Goal: Task Accomplishment & Management: Manage account settings

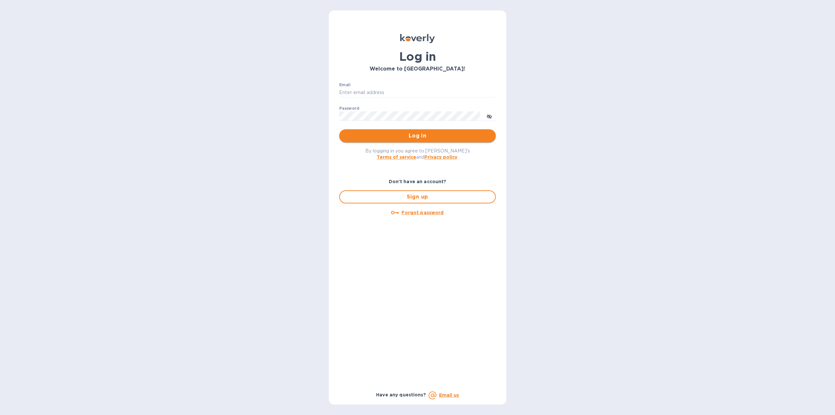
type input "[EMAIL_ADDRESS][DOMAIN_NAME]"
click at [414, 131] on button "Log in" at bounding box center [417, 135] width 157 height 13
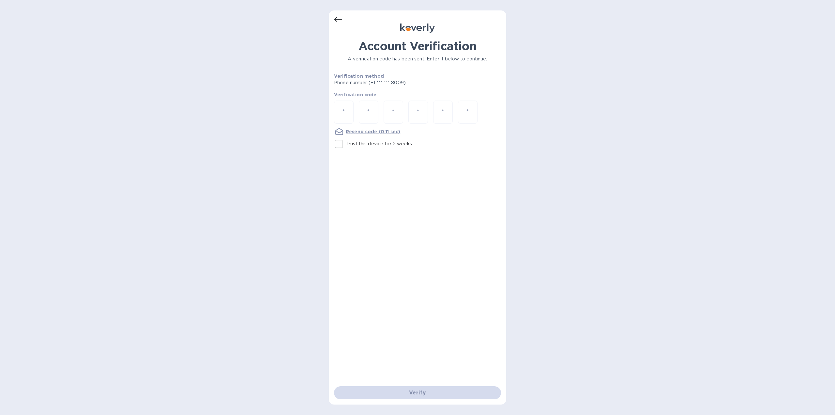
click at [338, 143] on input "Trust this device for 2 weeks" at bounding box center [339, 144] width 14 height 14
checkbox input "true"
click at [347, 109] on input "number" at bounding box center [344, 112] width 8 height 12
type input "4"
type input "8"
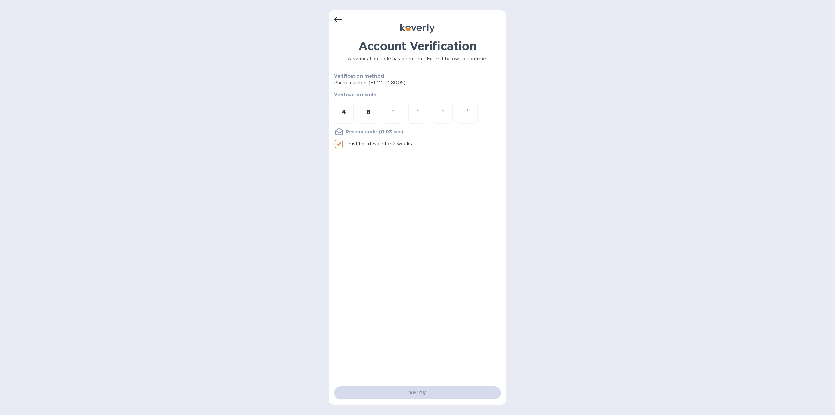
type input "1"
type input "3"
type input "5"
type input "0"
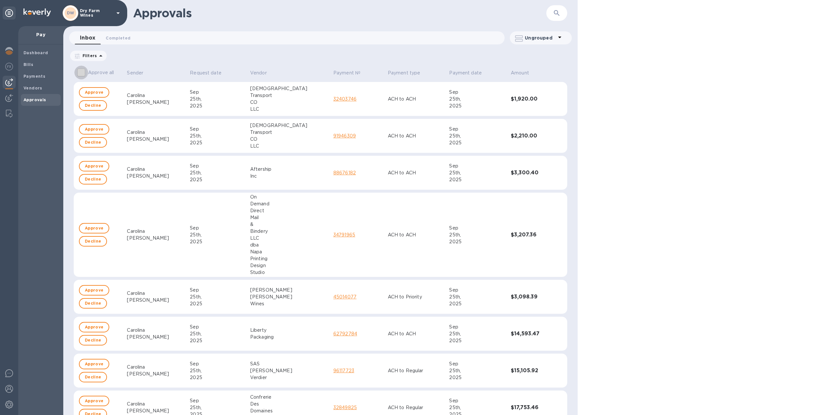
click at [85, 71] on input "Approve all" at bounding box center [81, 73] width 14 height 14
checkbox input "true"
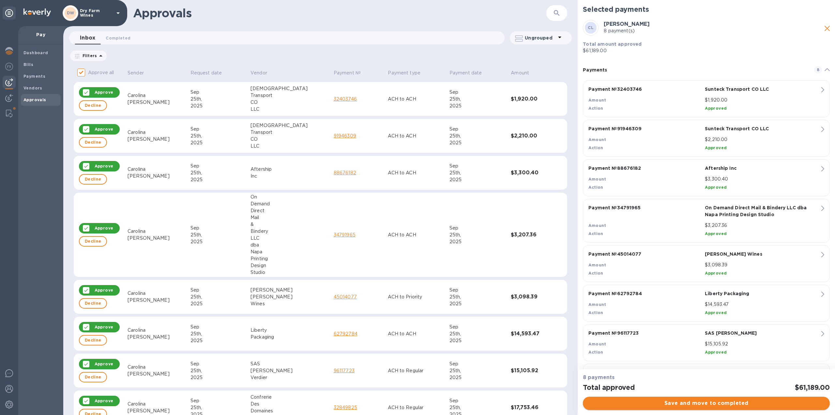
click at [721, 403] on span "Save and move to completed" at bounding box center [706, 403] width 236 height 8
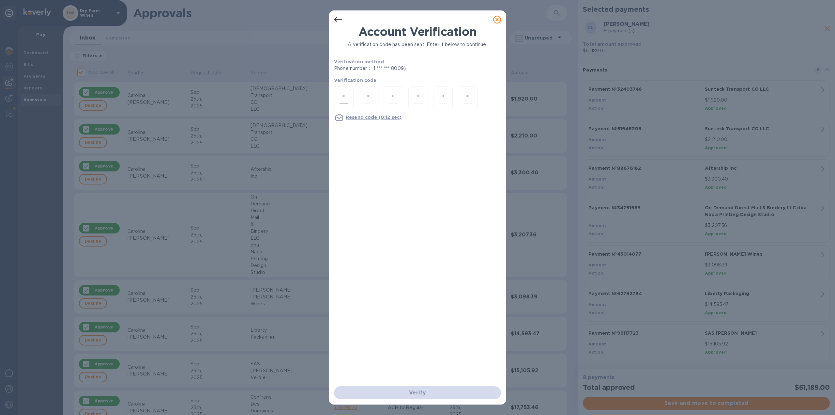
click at [348, 98] on div at bounding box center [344, 97] width 20 height 23
type input "8"
type input "1"
type input "9"
type input "8"
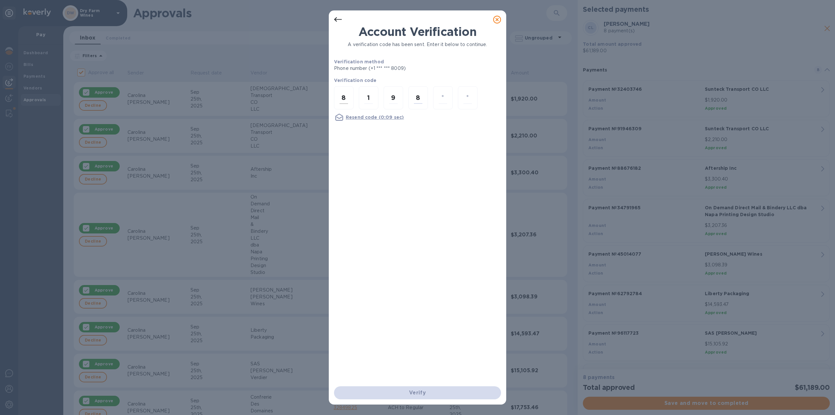
type input "0"
type input "8"
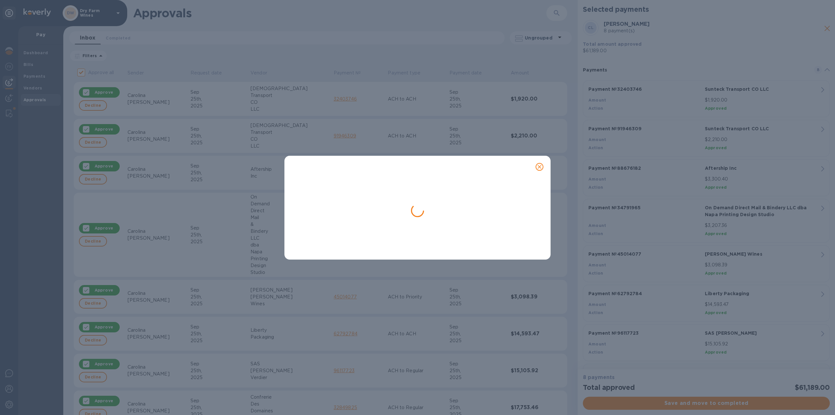
checkbox input "false"
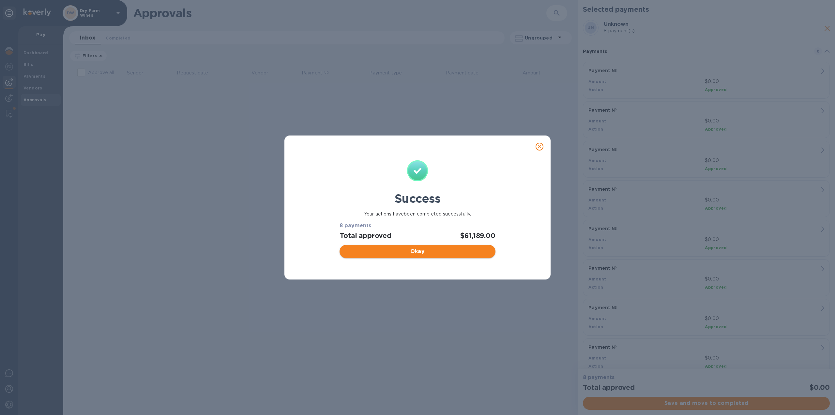
click at [389, 250] on span "Okay" at bounding box center [417, 251] width 145 height 8
